Goal: Check status

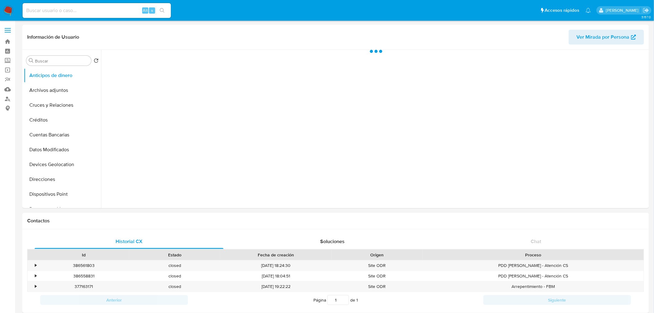
select select "10"
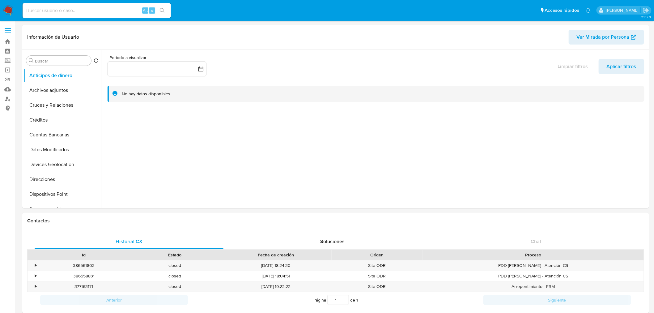
click at [101, 14] on input at bounding box center [97, 10] width 148 height 8
paste input "2544439576"
type input "2544439576"
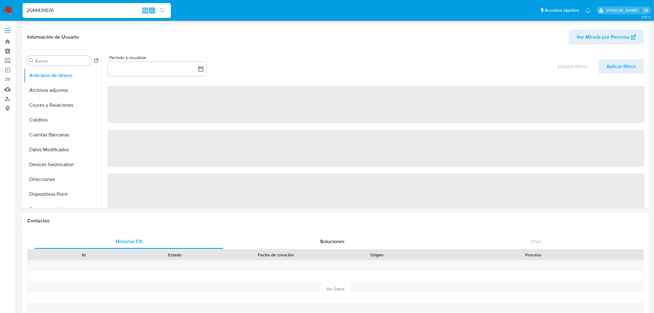
select select "10"
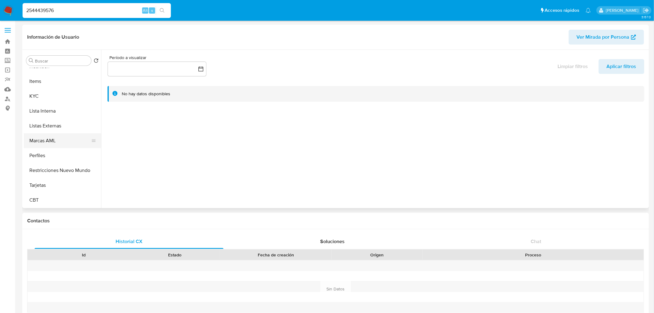
scroll to position [249, 0]
click at [40, 113] on button "KYC" at bounding box center [60, 108] width 72 height 15
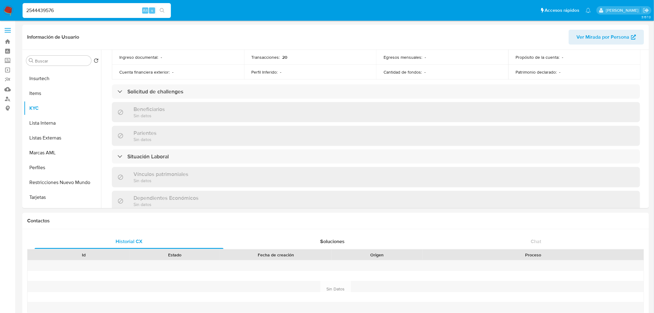
scroll to position [223, 0]
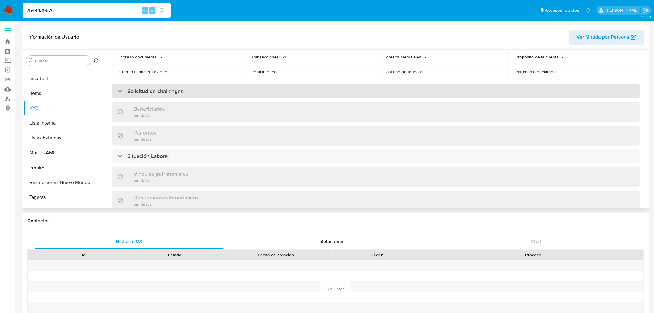
click at [150, 96] on div "Solicitud de challenges" at bounding box center [376, 91] width 528 height 14
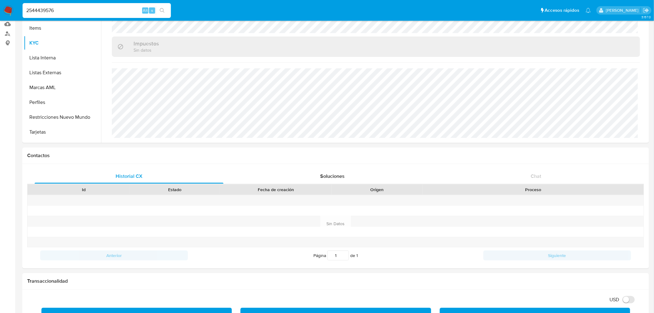
scroll to position [58, 0]
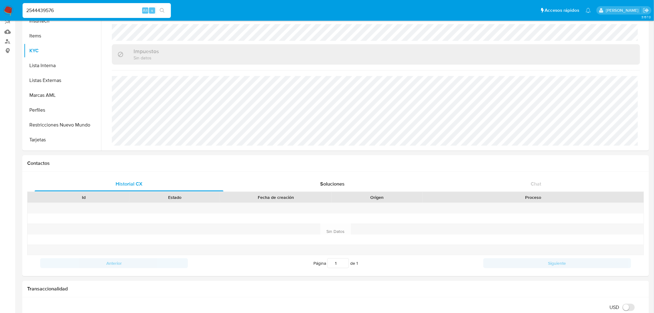
drag, startPoint x: 105, startPoint y: 12, endPoint x: -36, endPoint y: 185, distance: 223.7
paste input "446461167"
type input "2446461167"
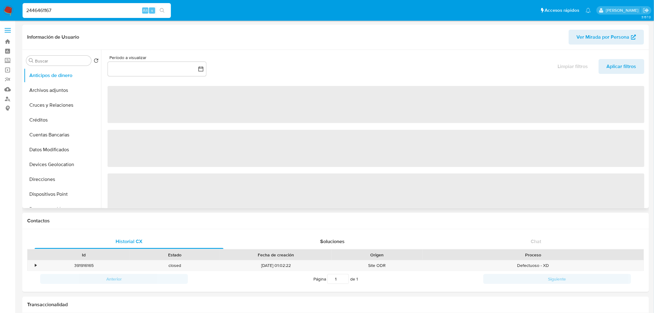
select select "10"
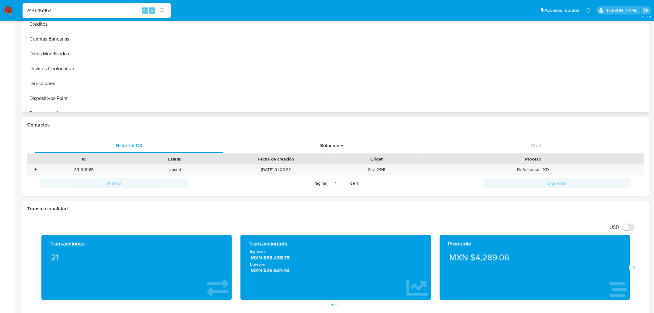
scroll to position [96, 0]
